Goal: Navigation & Orientation: Find specific page/section

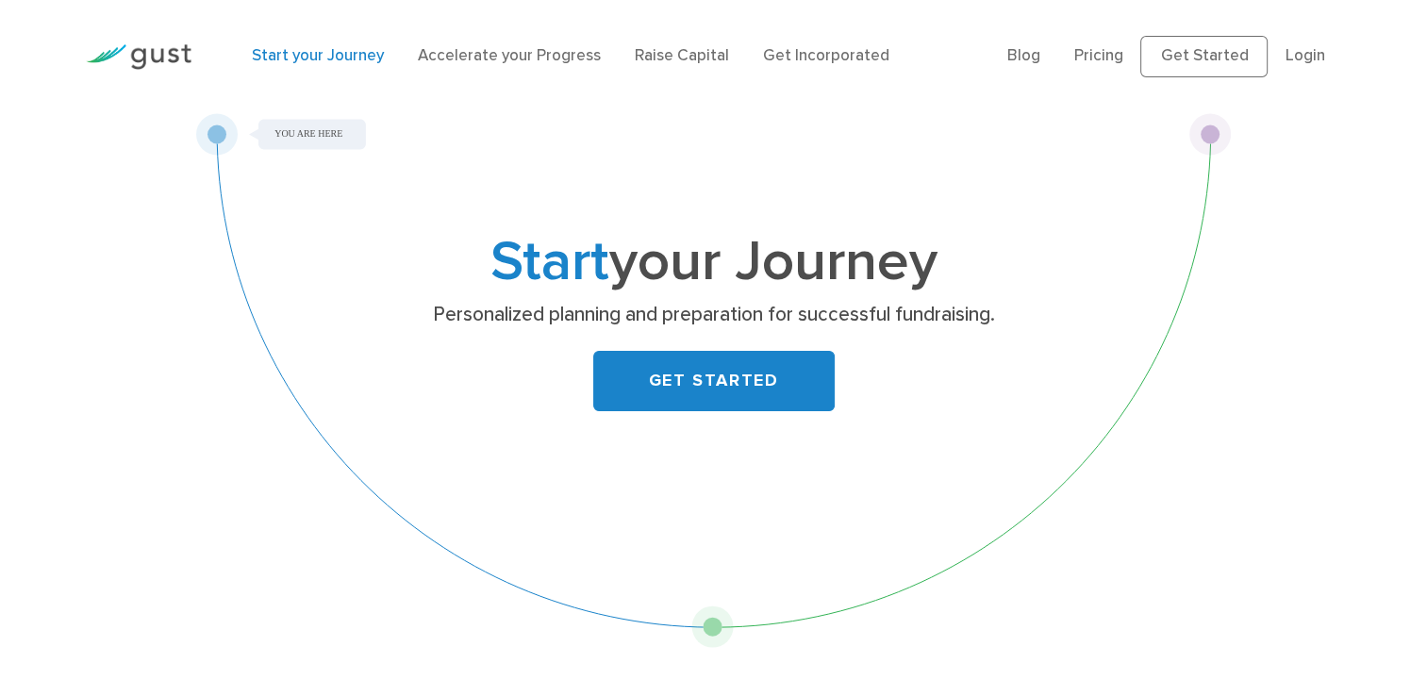
click at [703, 387] on link "GET STARTED" at bounding box center [713, 381] width 241 height 60
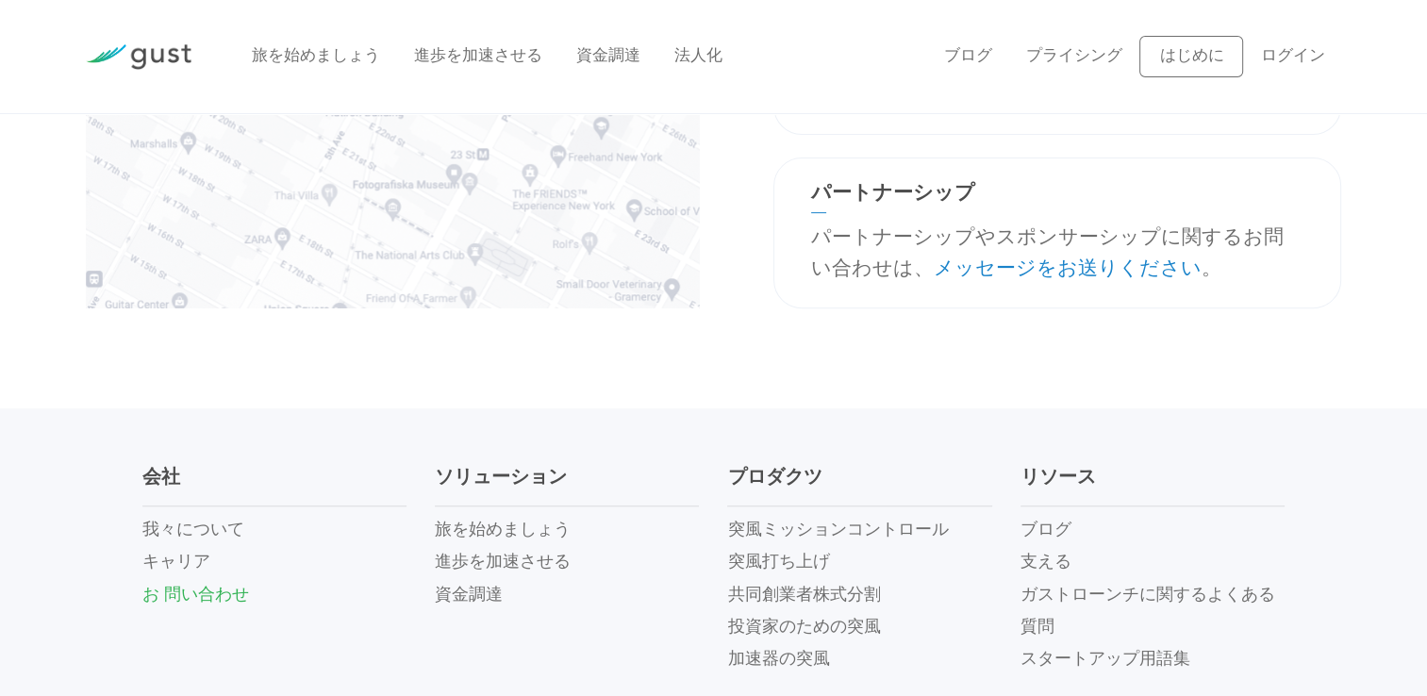
scroll to position [754, 0]
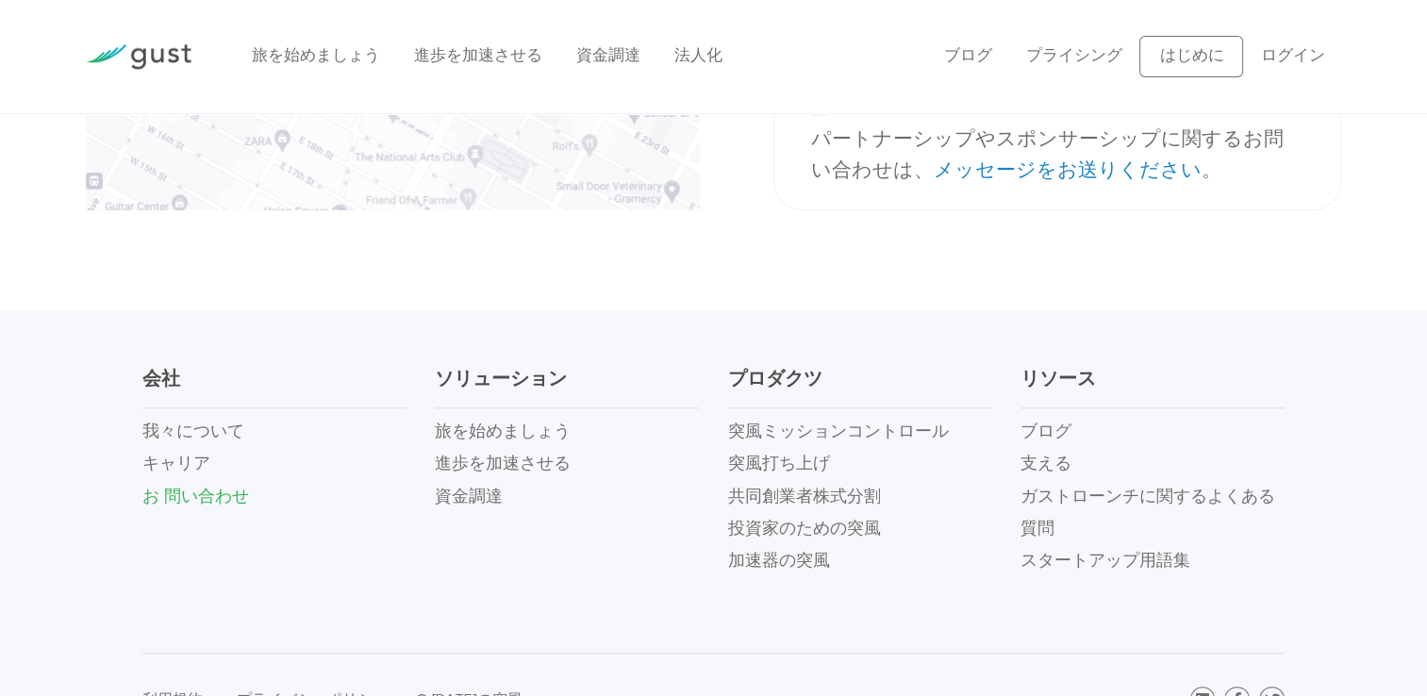
click at [183, 432] on link "我々について" at bounding box center [193, 432] width 102 height 20
